Goal: Check status: Check status

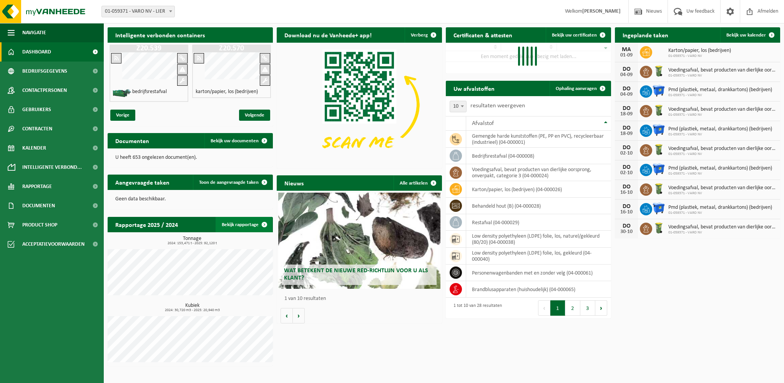
click at [243, 223] on link "Bekijk rapportage" at bounding box center [244, 224] width 57 height 15
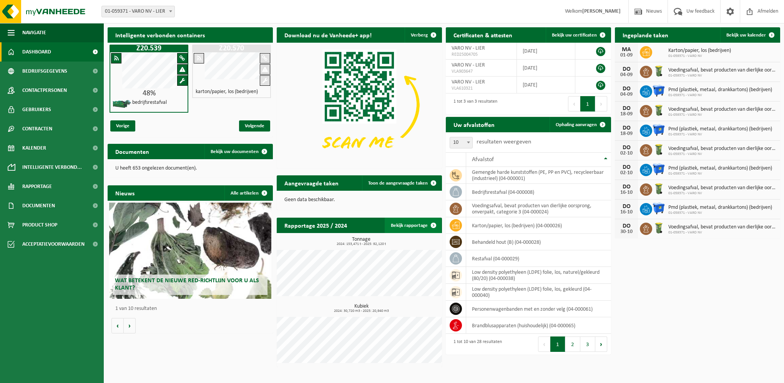
click at [424, 226] on link "Bekijk rapportage" at bounding box center [413, 225] width 57 height 15
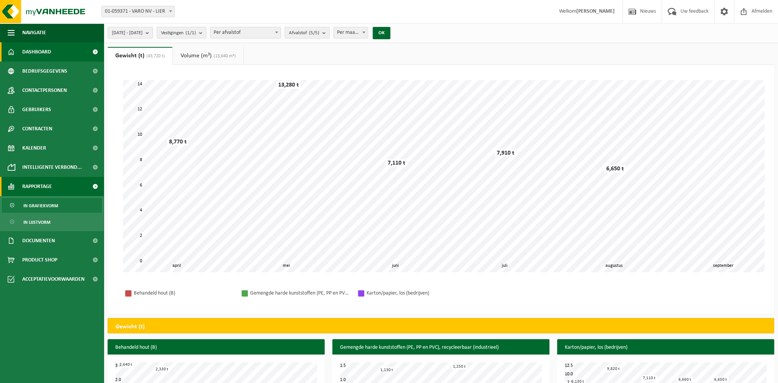
click at [42, 54] on span "Dashboard" at bounding box center [36, 51] width 29 height 19
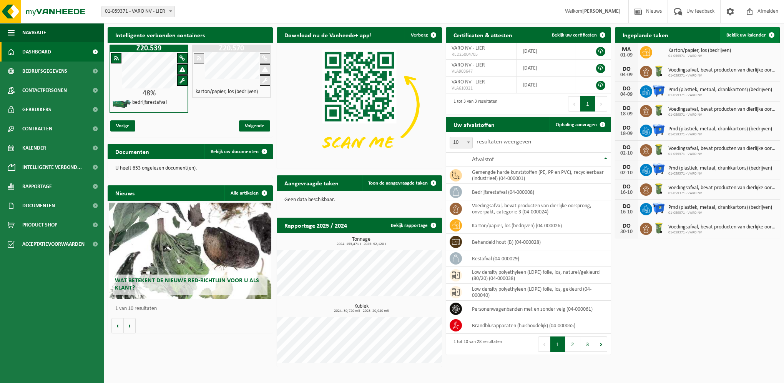
click at [760, 35] on span "Bekijk uw kalender" at bounding box center [747, 35] width 40 height 5
click at [755, 35] on span "Bekijk uw kalender" at bounding box center [747, 35] width 40 height 5
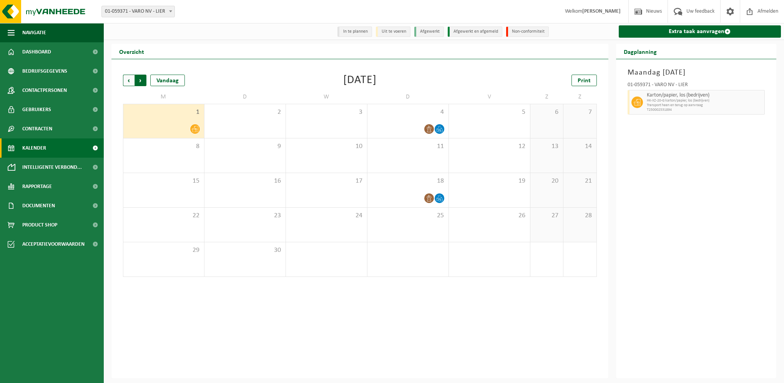
click at [128, 81] on span "Vorige" at bounding box center [129, 81] width 12 height 12
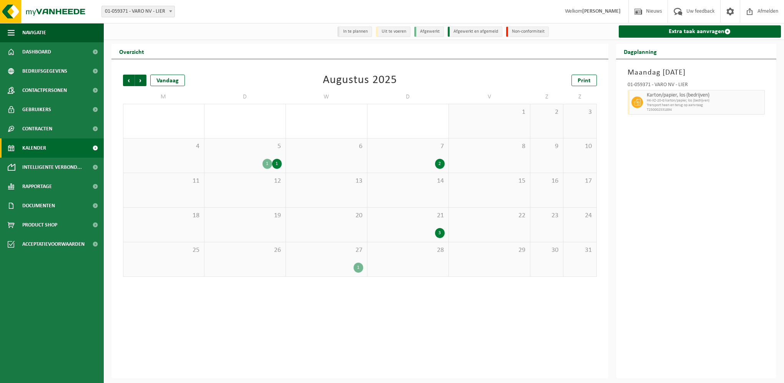
click at [357, 265] on div "1" at bounding box center [359, 268] width 10 height 10
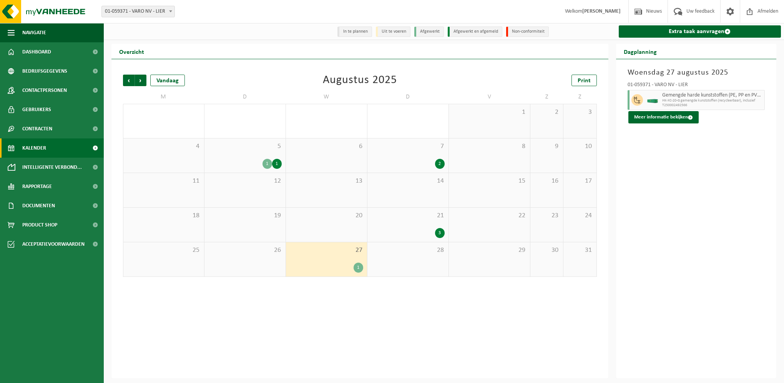
click at [417, 233] on div "3" at bounding box center [407, 233] width 73 height 10
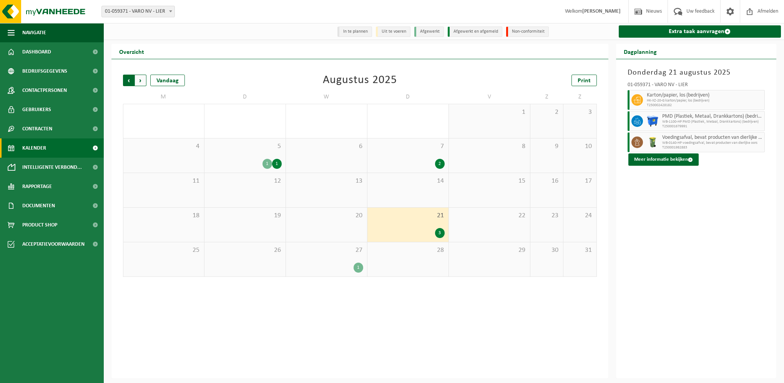
click at [142, 78] on span "Volgende" at bounding box center [141, 81] width 12 height 12
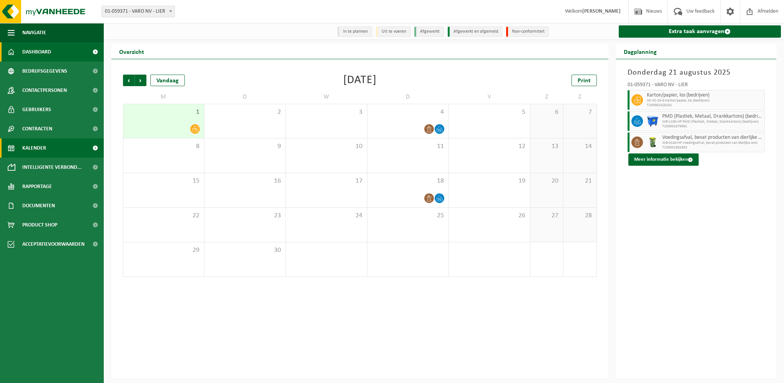
click at [65, 45] on link "Dashboard" at bounding box center [52, 51] width 104 height 19
